Goal: Contribute content

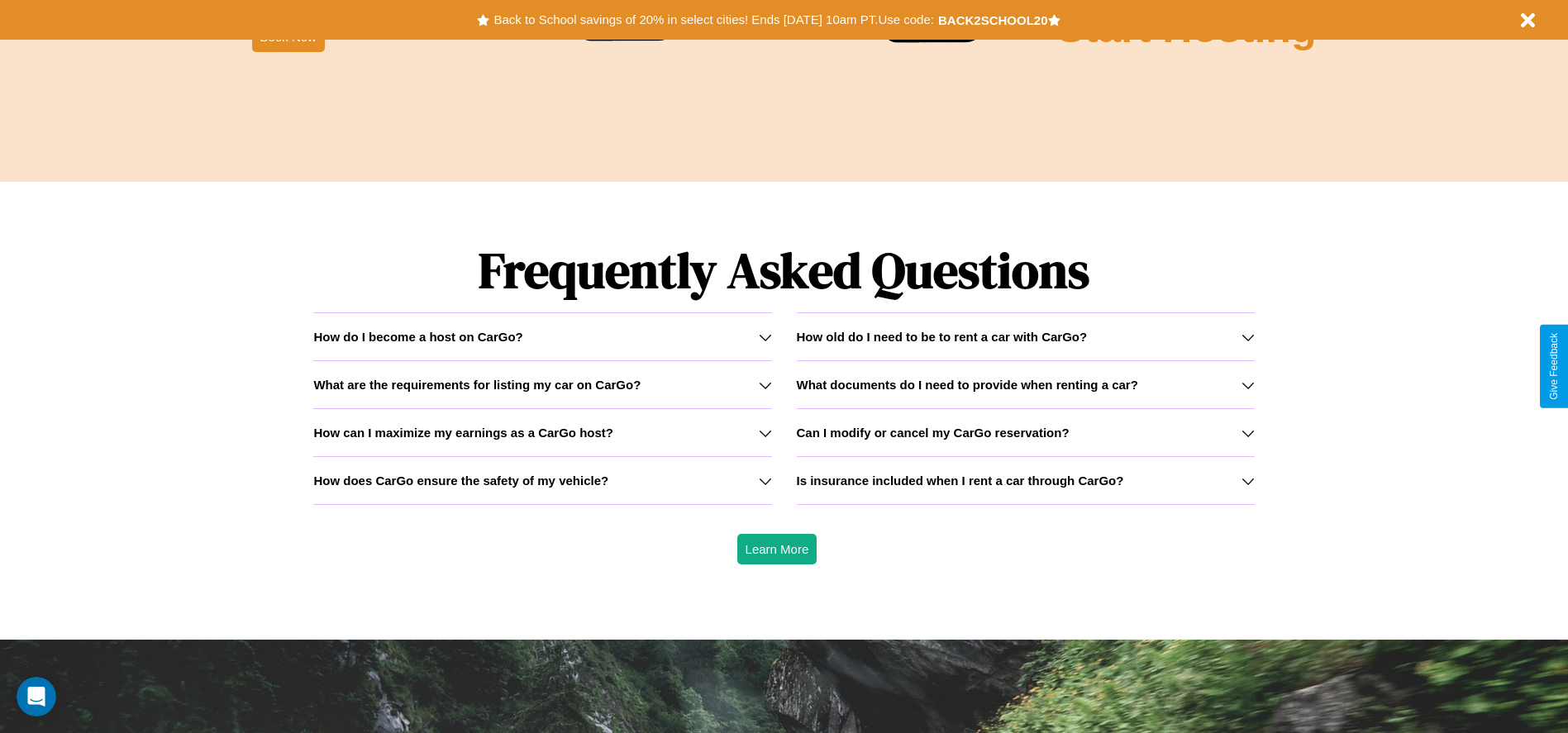
scroll to position [2370, 0]
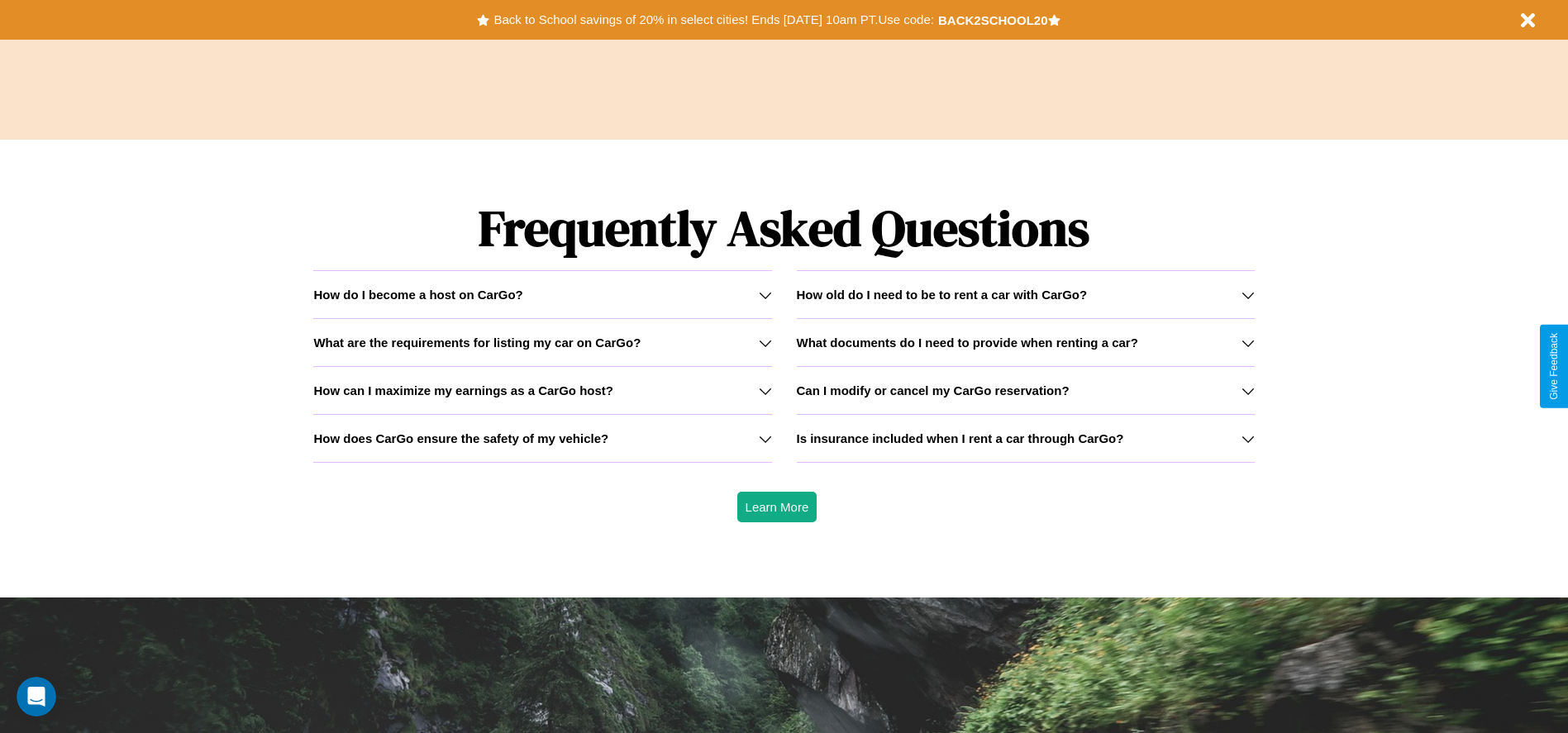
click at [1025, 342] on h3 "What documents do I need to provide when renting a car?" at bounding box center [967, 342] width 341 height 14
click at [765, 390] on icon at bounding box center [766, 391] width 14 height 14
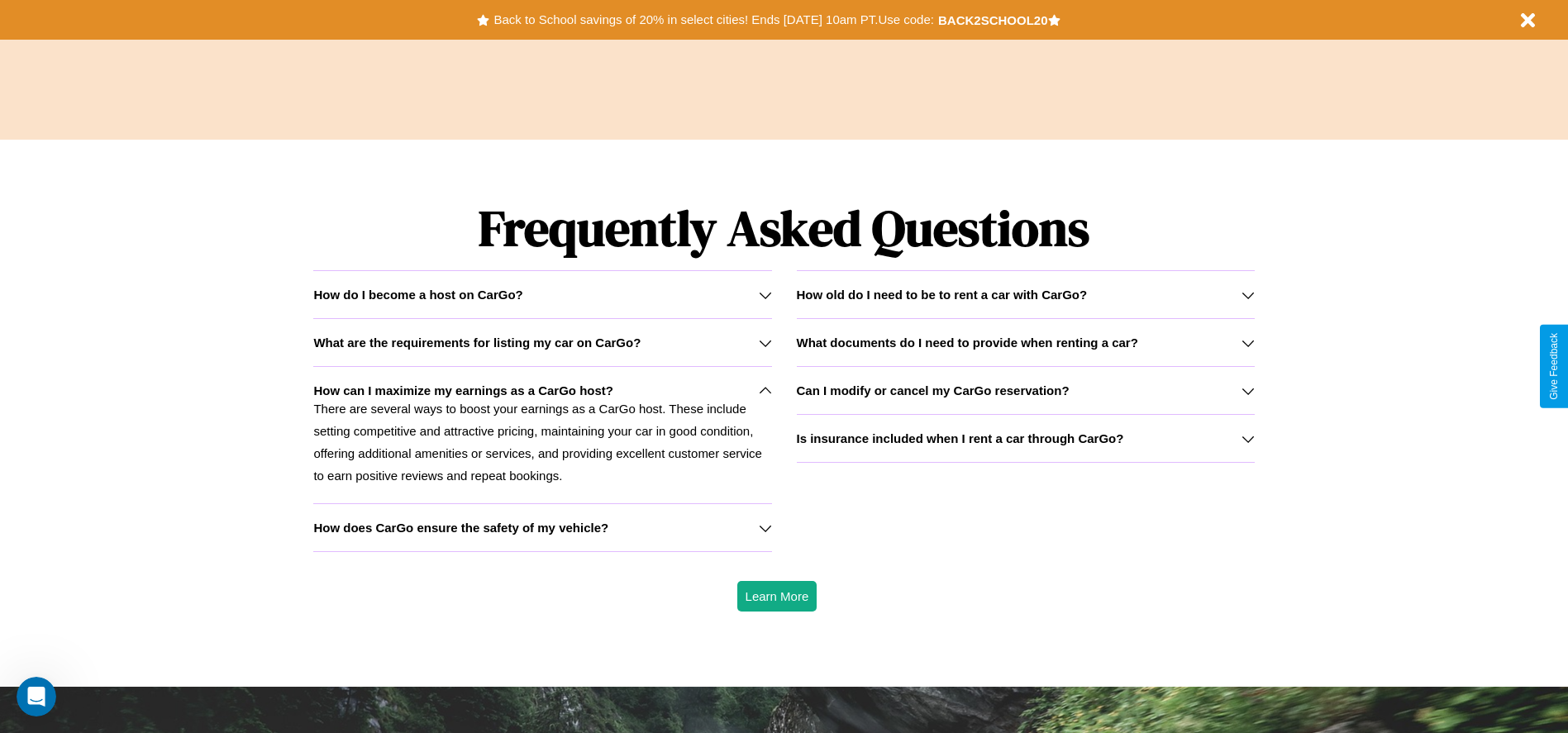
click at [1025, 390] on h3 "Can I modify or cancel my CarGo reservation?" at bounding box center [932, 390] width 273 height 14
click at [1025, 438] on h3 "Is insurance included when I rent a car through CarGo?" at bounding box center [960, 438] width 328 height 14
click at [1025, 390] on h3 "Can I modify or cancel my CarGo reservation?" at bounding box center [932, 390] width 273 height 14
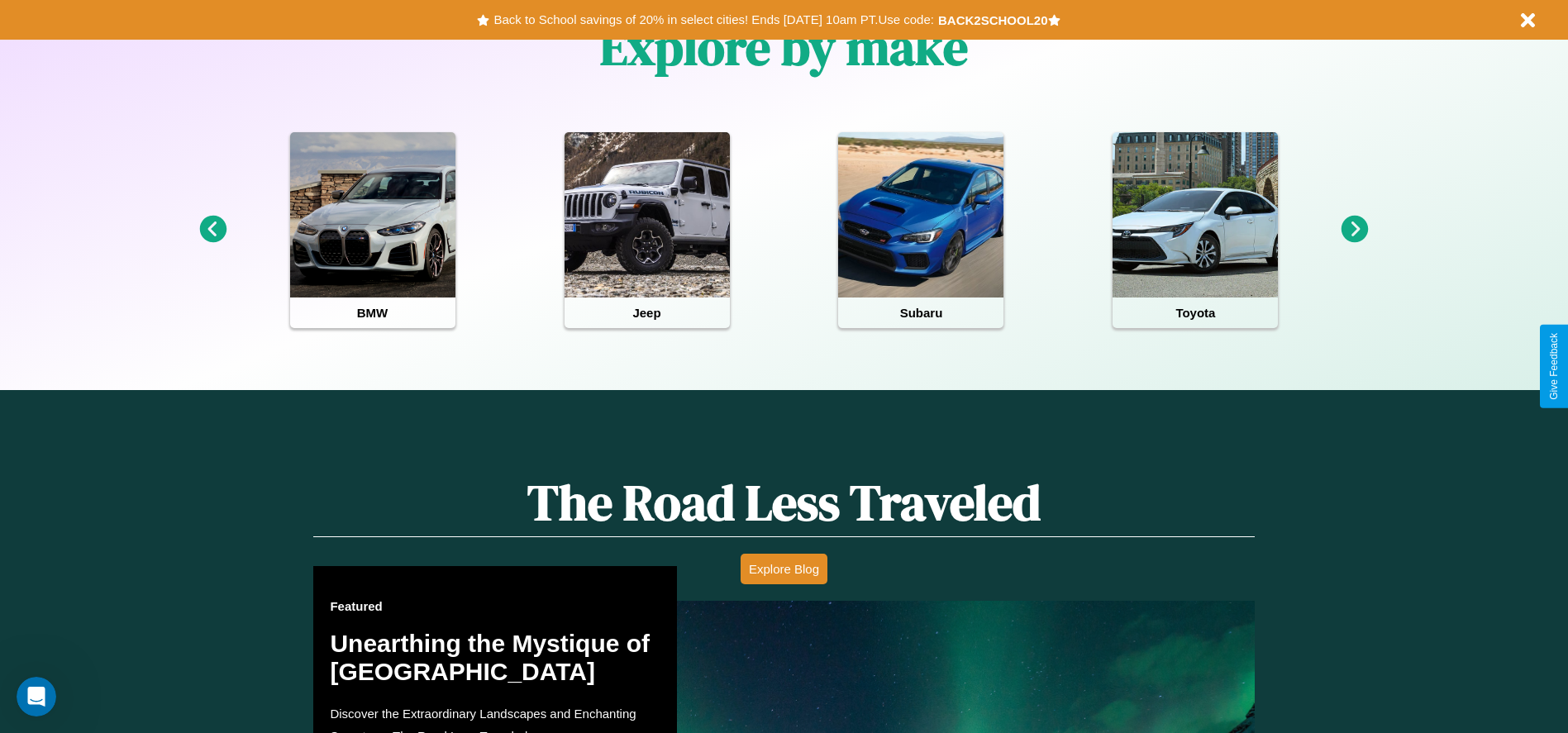
scroll to position [343, 0]
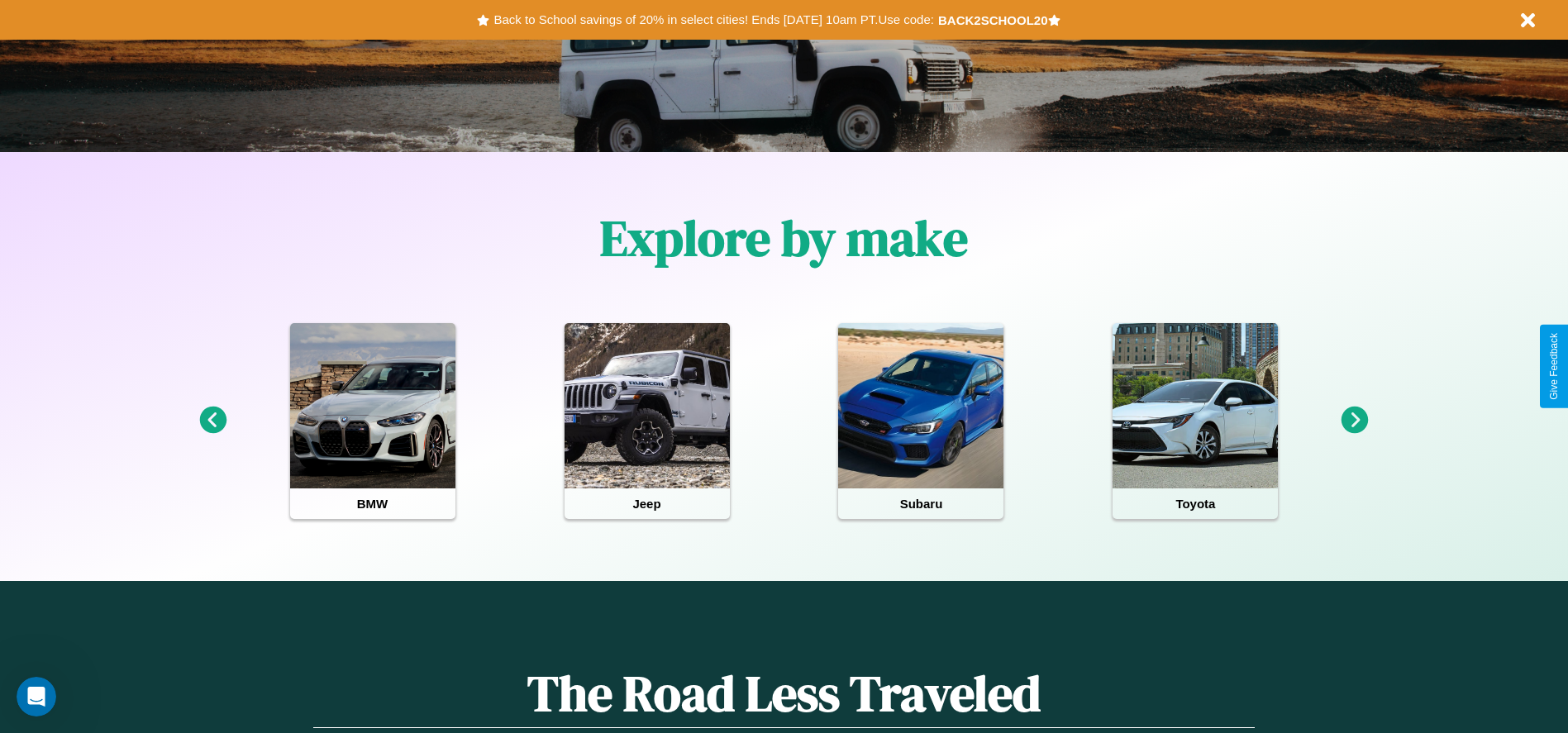
click at [212, 421] on icon at bounding box center [213, 420] width 27 height 27
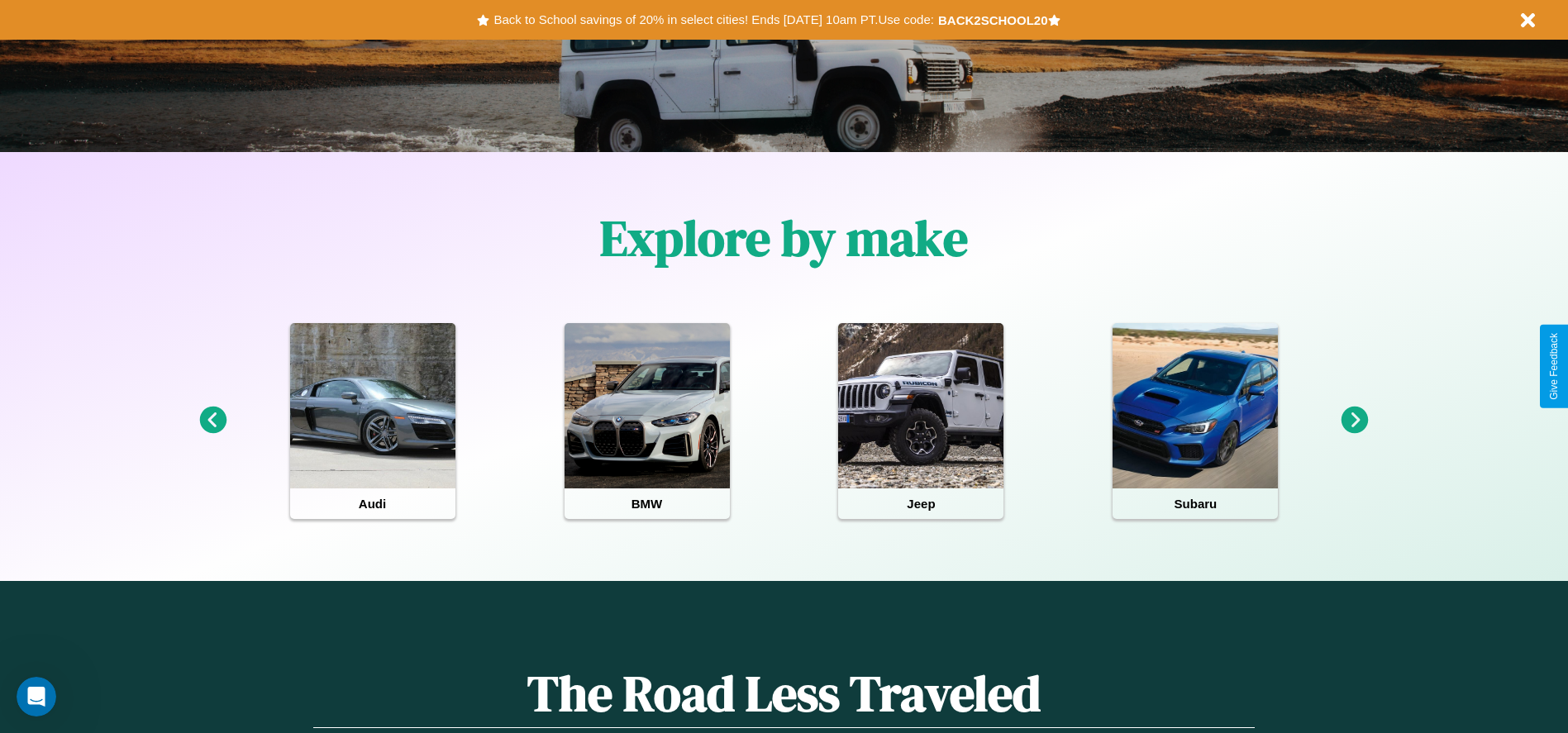
click at [212, 421] on icon at bounding box center [213, 420] width 27 height 27
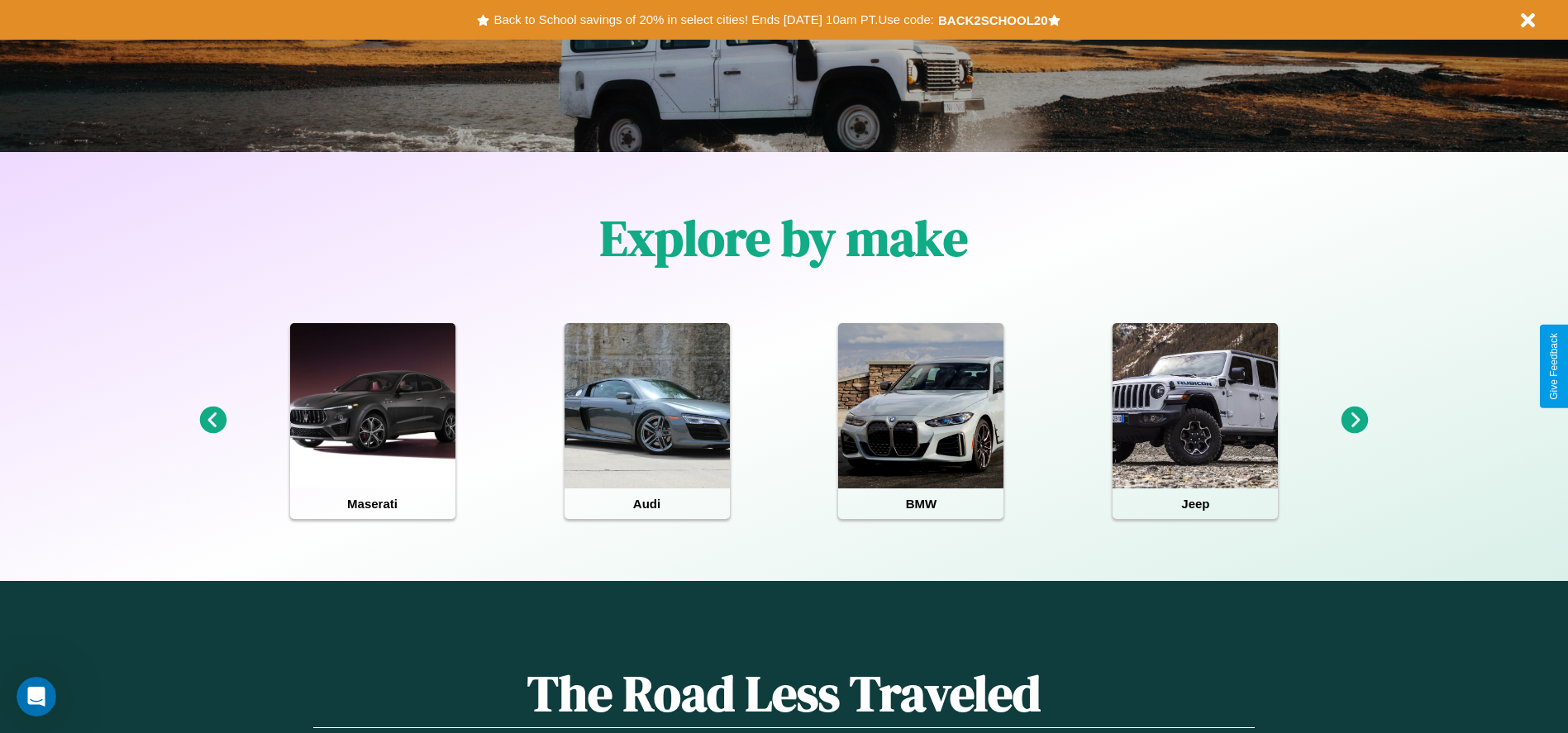
click at [212, 421] on icon at bounding box center [213, 420] width 27 height 27
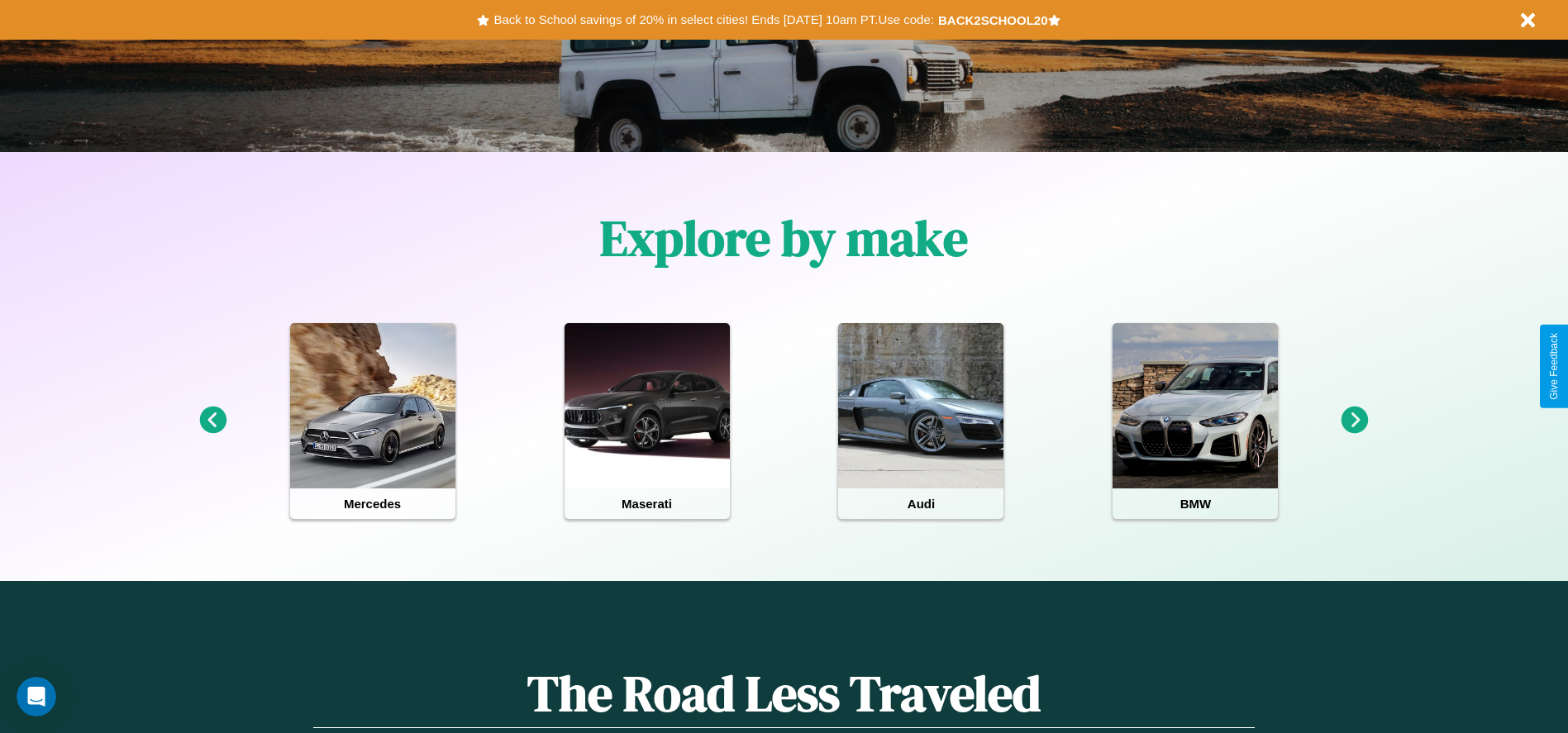
click at [212, 421] on icon at bounding box center [213, 420] width 27 height 27
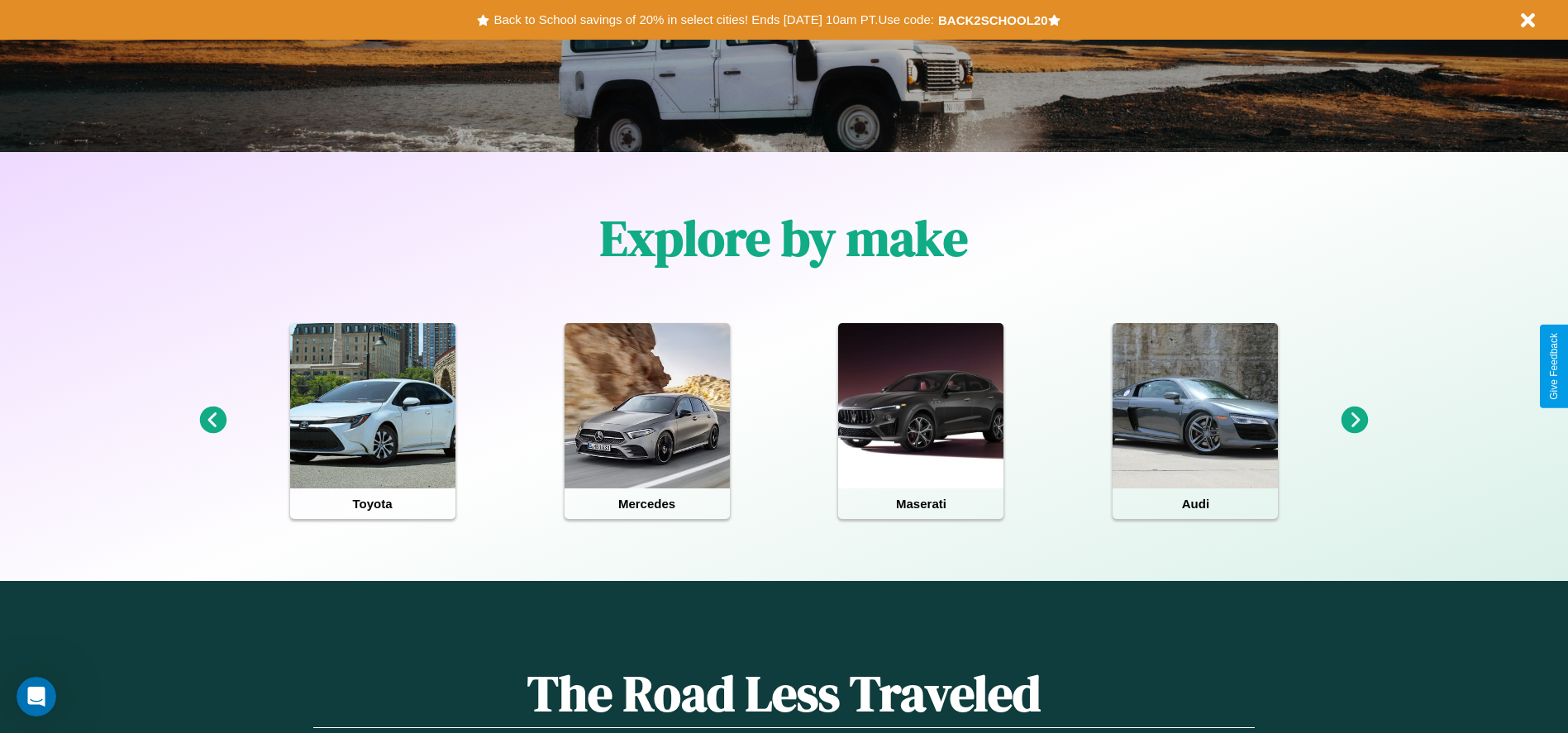
click at [1355, 421] on icon at bounding box center [1355, 420] width 27 height 27
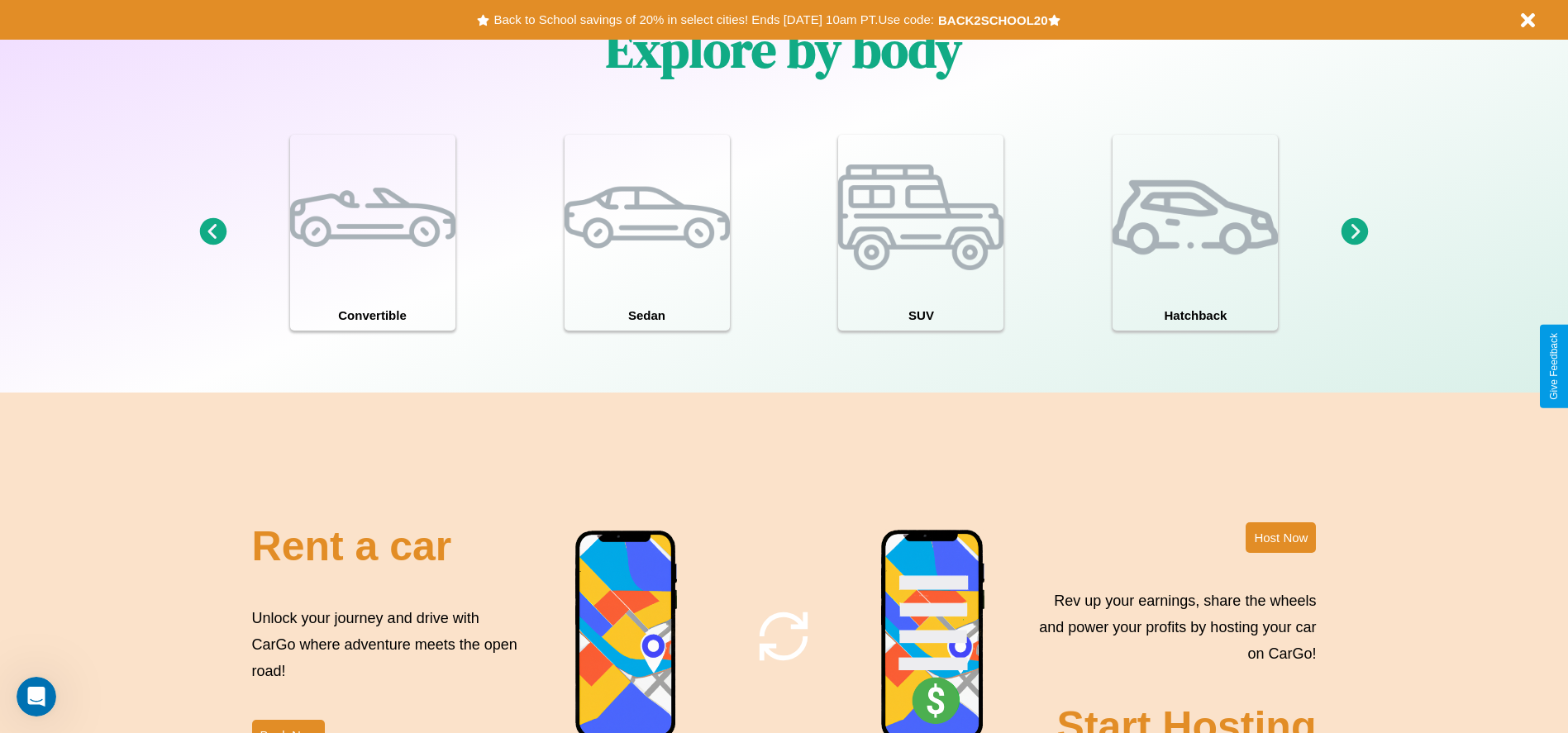
scroll to position [1800, 0]
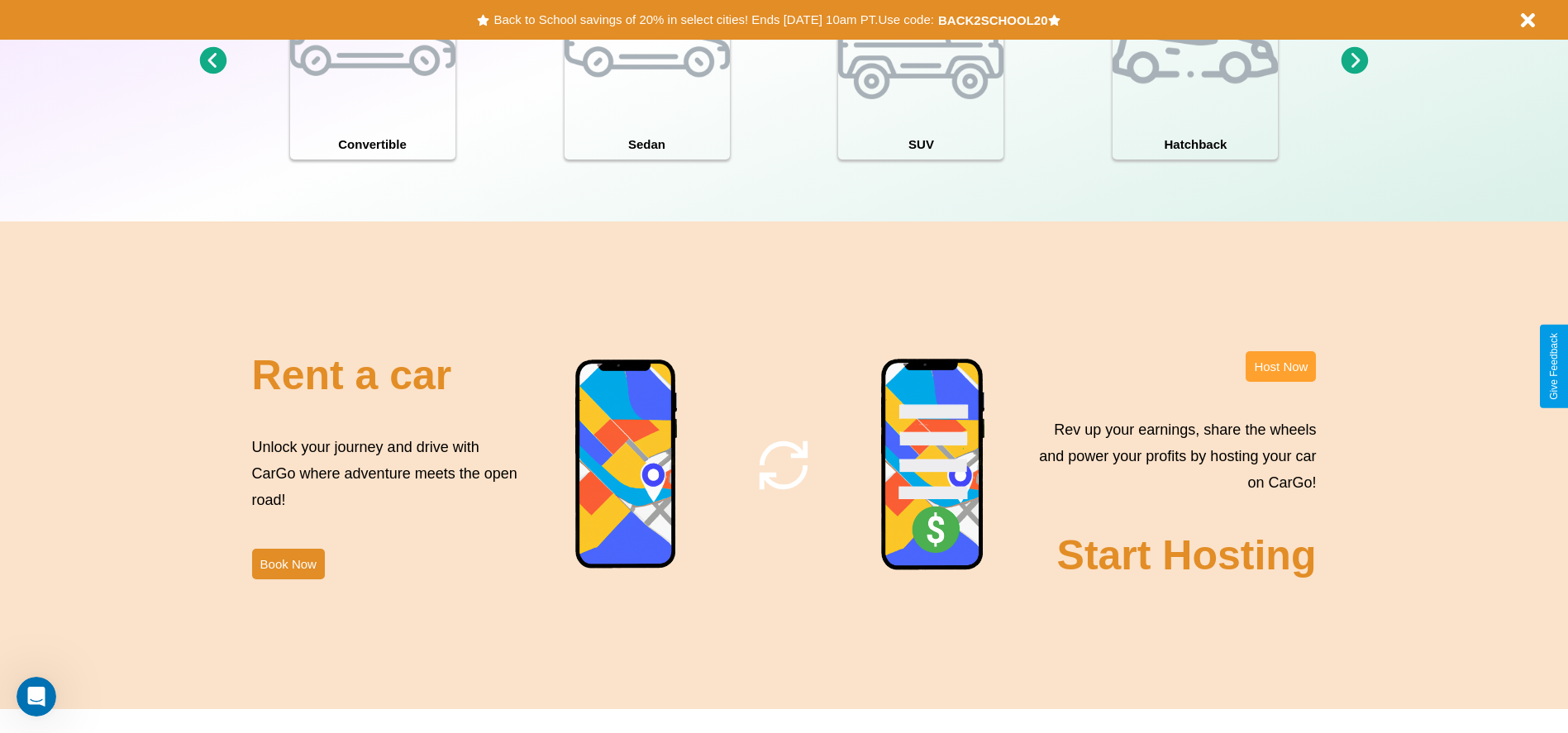
click at [1280, 366] on button "Host Now" at bounding box center [1280, 366] width 70 height 31
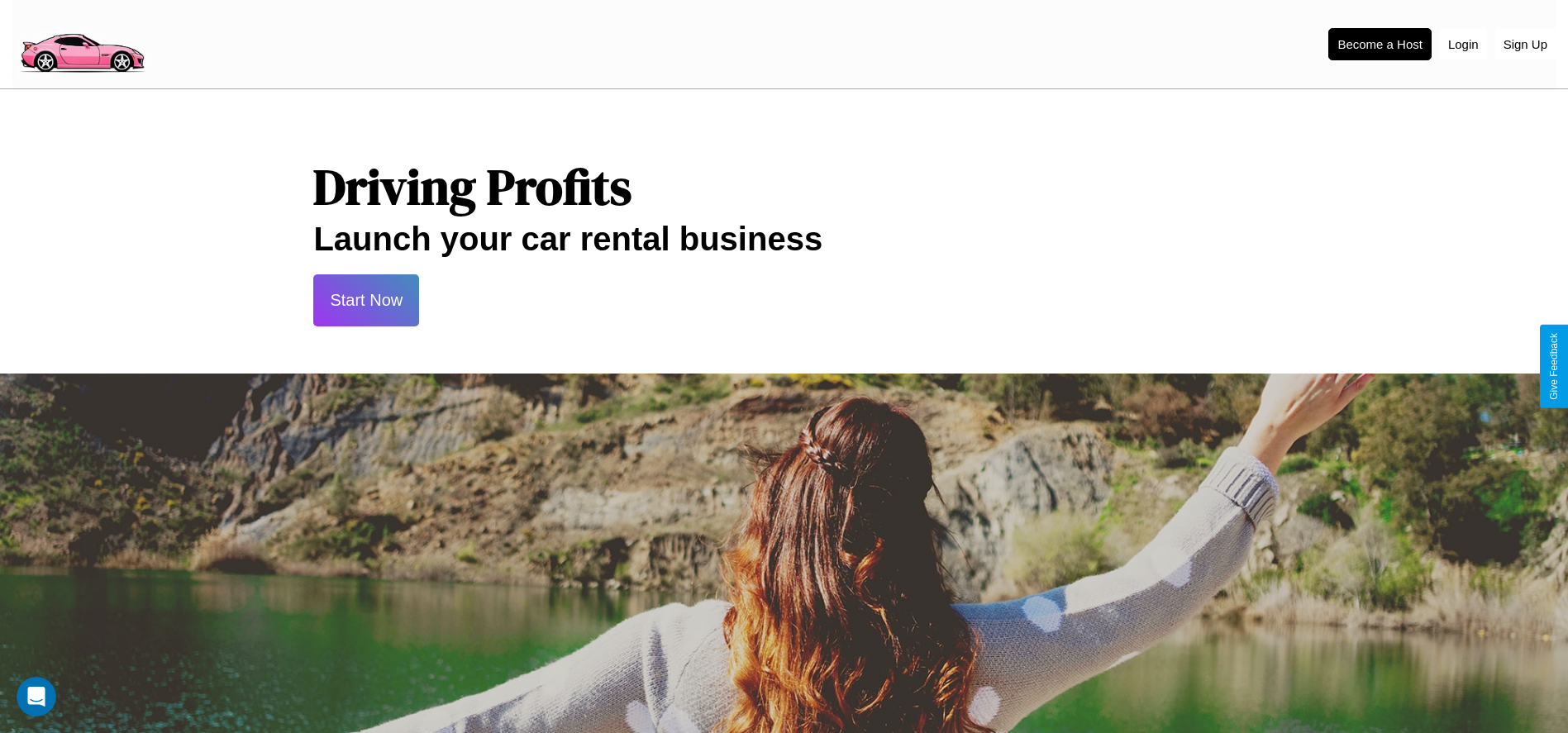
click at [366, 299] on button "Start Now" at bounding box center [366, 299] width 106 height 52
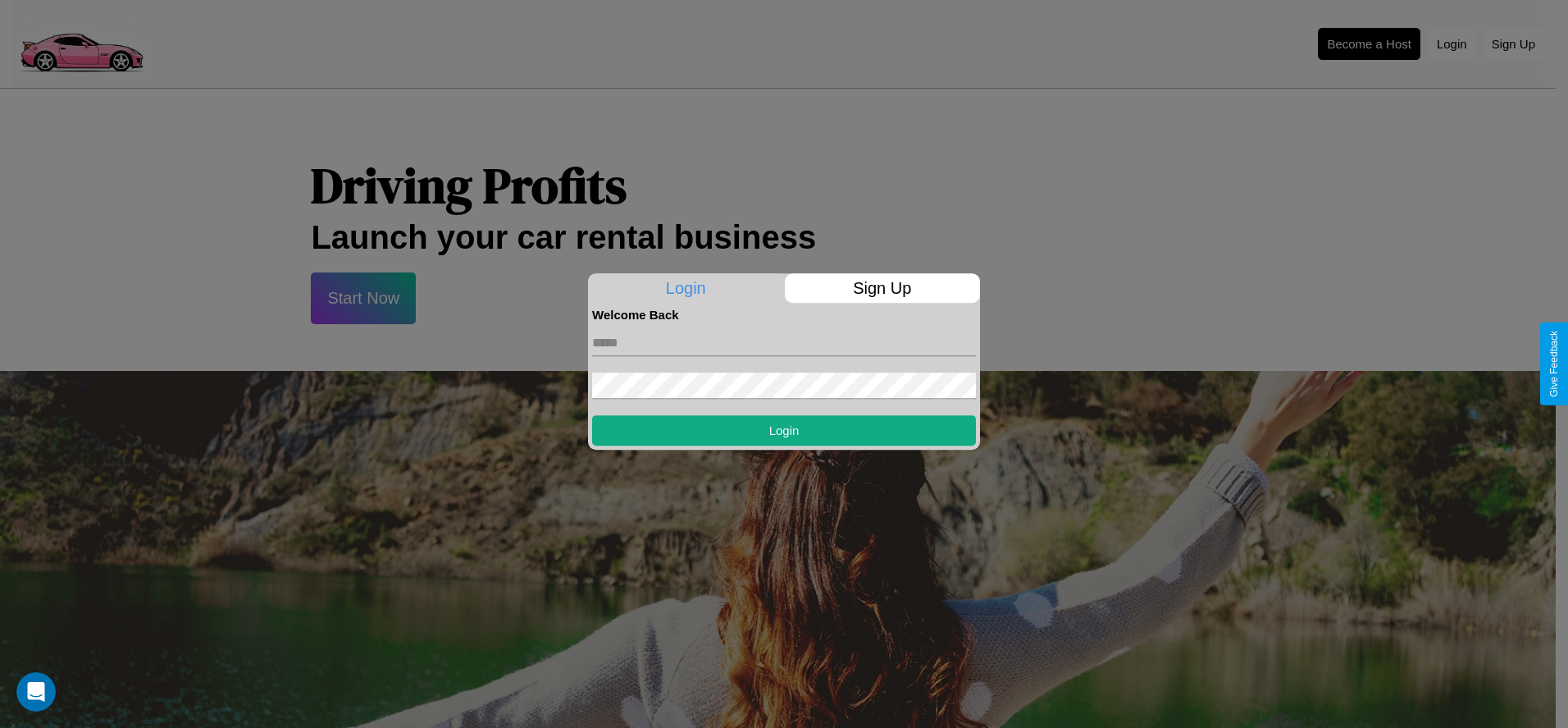
click at [882, 288] on p "Sign Up" at bounding box center [883, 287] width 196 height 29
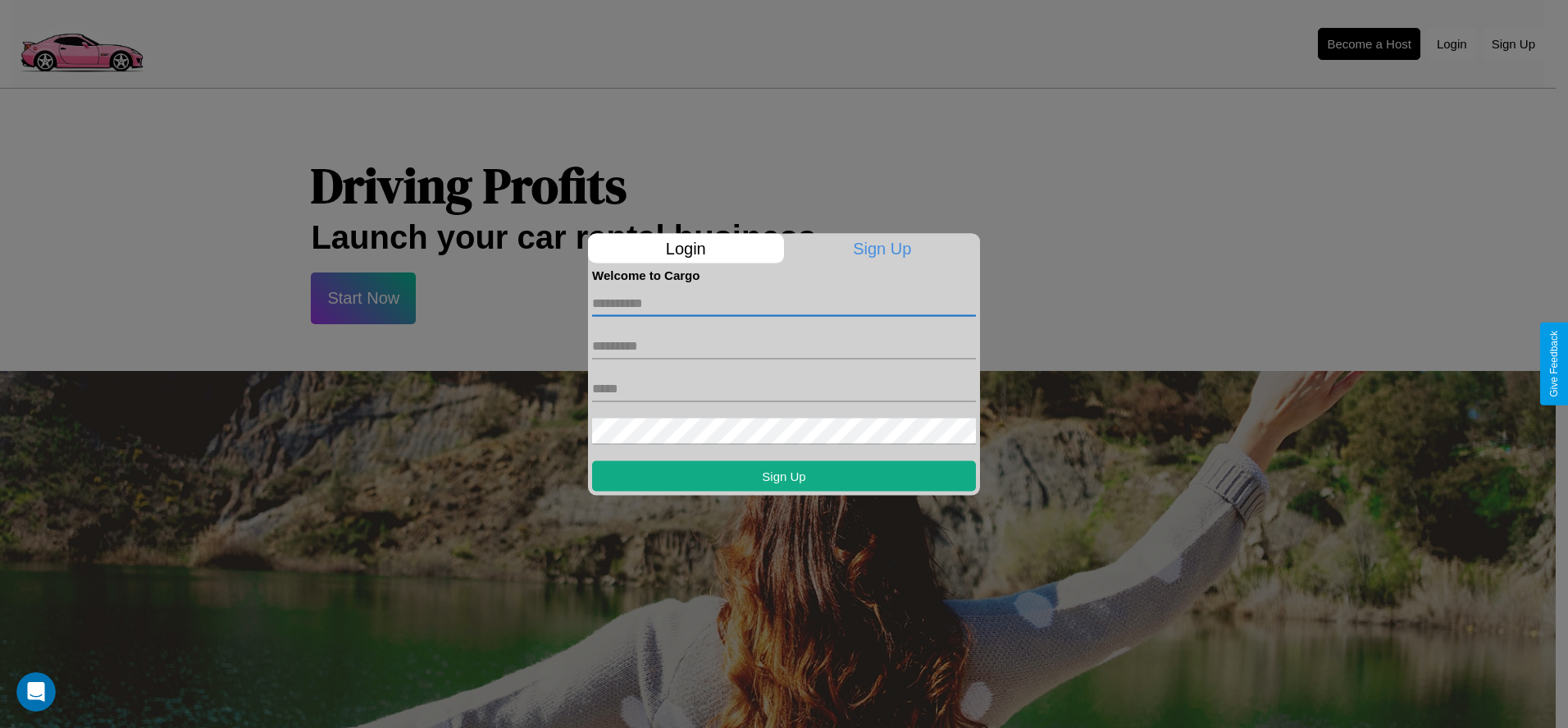
click at [784, 302] on input "text" at bounding box center [784, 302] width 384 height 26
type input "******"
click at [784, 345] on input "text" at bounding box center [784, 345] width 384 height 26
type input "********"
click at [784, 388] on input "text" at bounding box center [784, 388] width 384 height 26
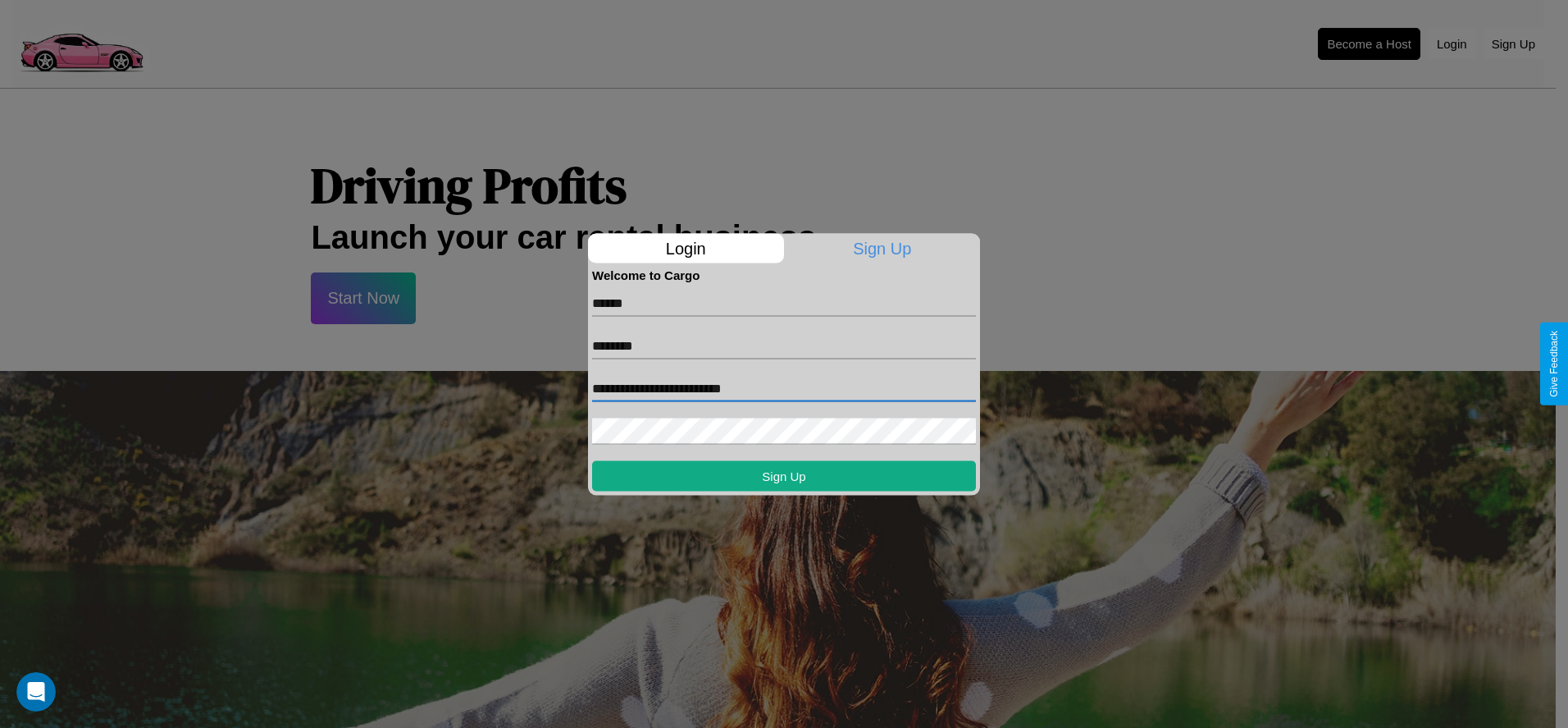
type input "**********"
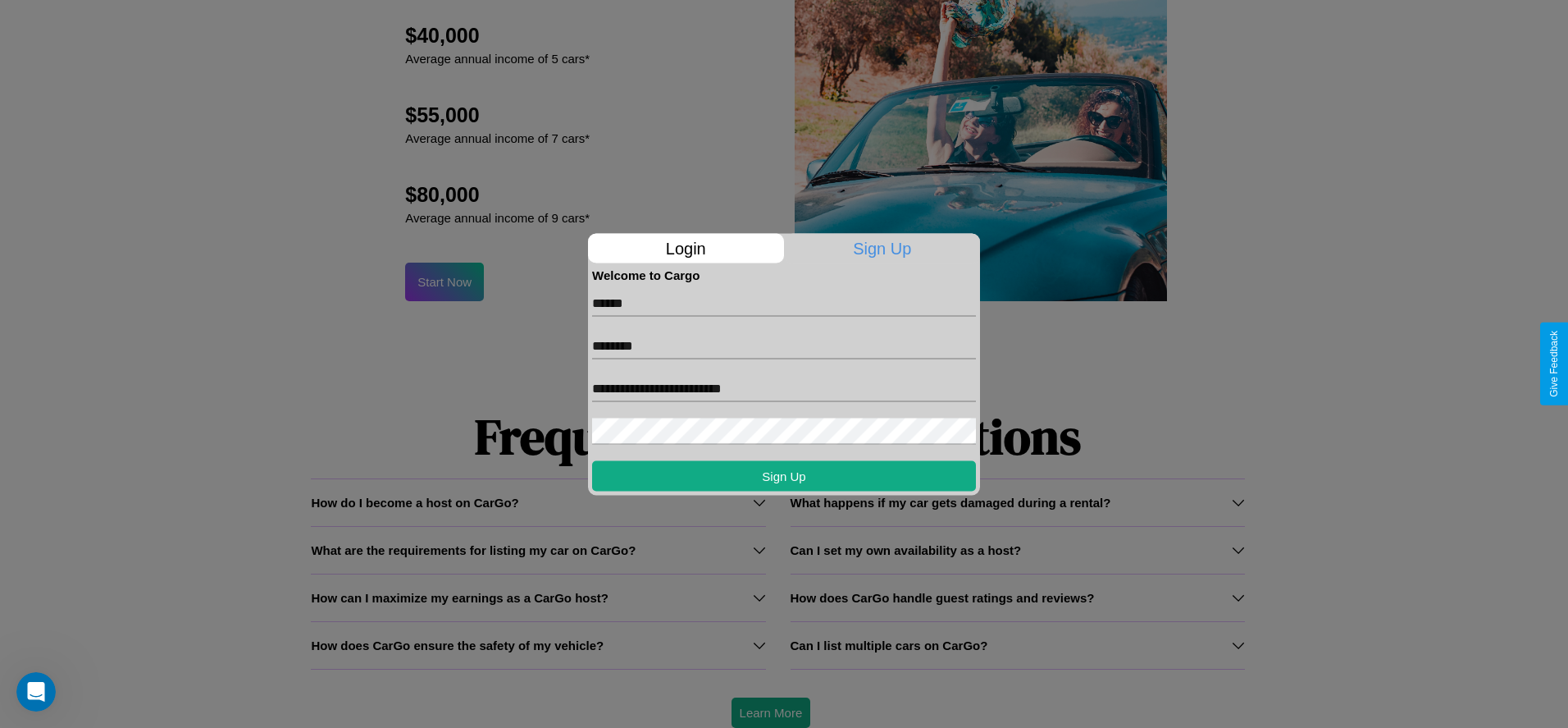
click at [770, 712] on div at bounding box center [784, 364] width 1568 height 728
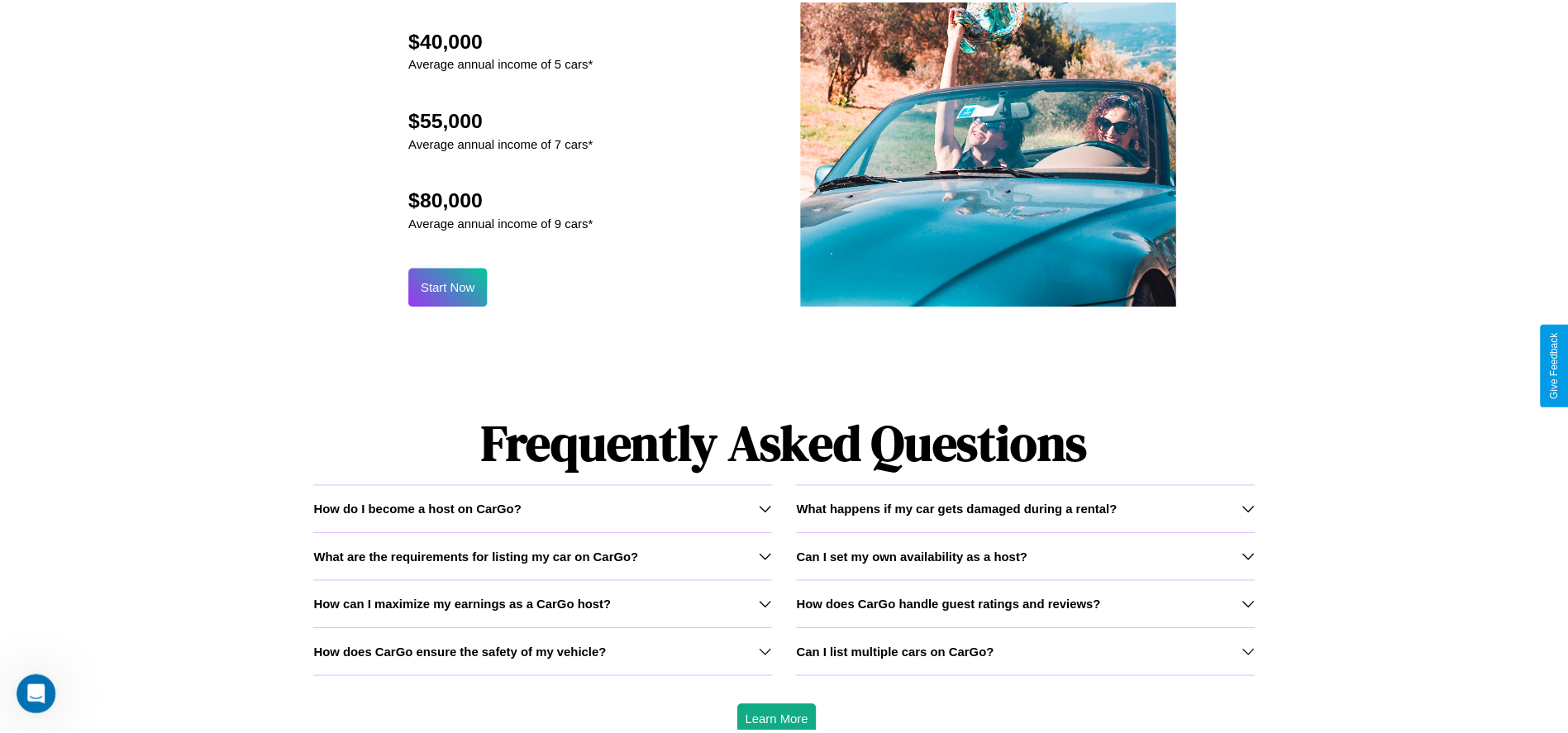
scroll to position [0, 0]
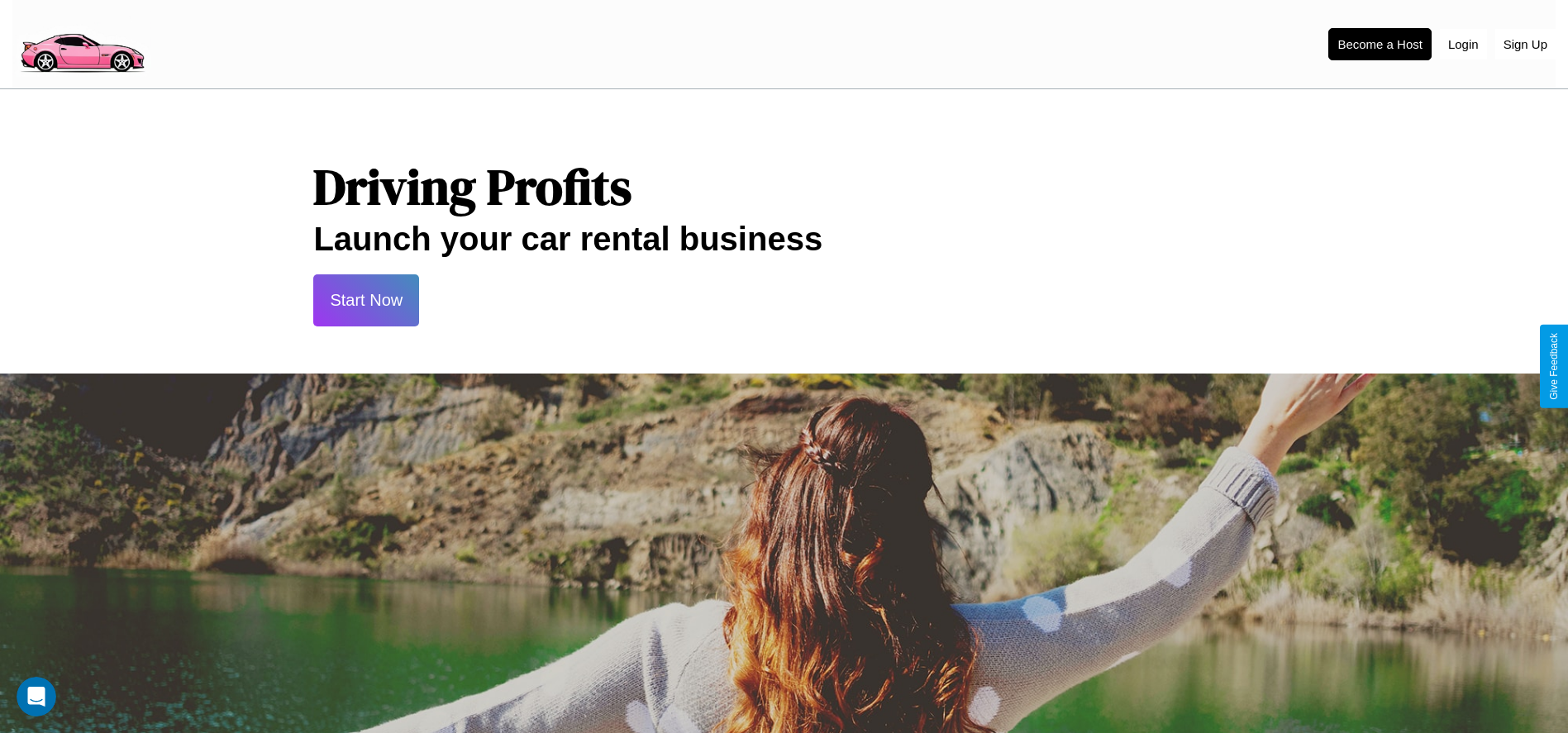
click at [366, 299] on button "Start Now" at bounding box center [366, 299] width 106 height 52
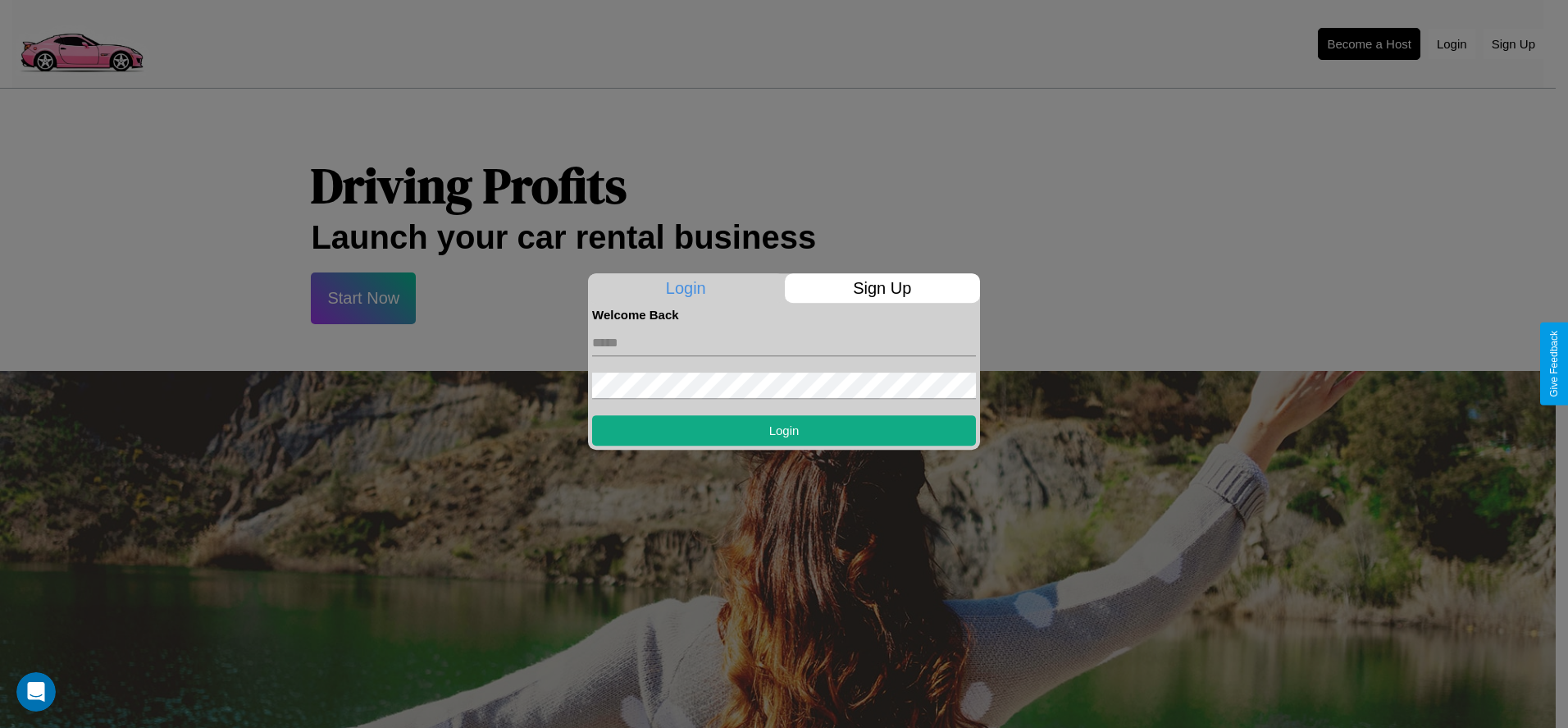
click at [1369, 44] on div at bounding box center [784, 364] width 1568 height 728
